Goal: Task Accomplishment & Management: Use online tool/utility

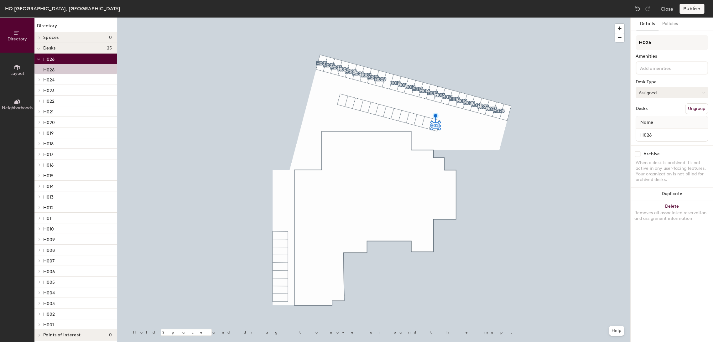
click at [648, 92] on button "Assigned" at bounding box center [671, 92] width 72 height 11
click at [646, 132] on div "Hoteled" at bounding box center [667, 130] width 63 height 9
click at [688, 9] on button "Publish" at bounding box center [691, 9] width 25 height 10
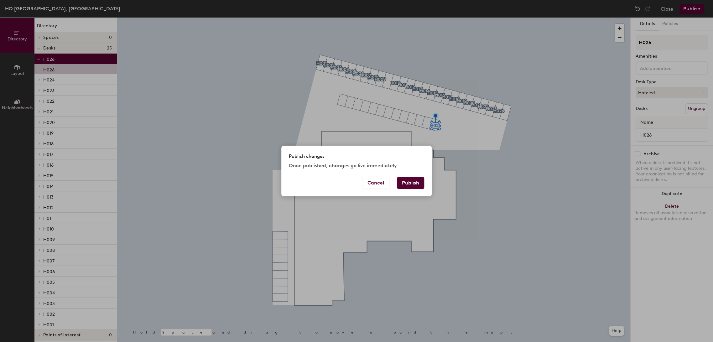
click at [406, 183] on button "Publish" at bounding box center [410, 183] width 27 height 12
